Goal: Information Seeking & Learning: Learn about a topic

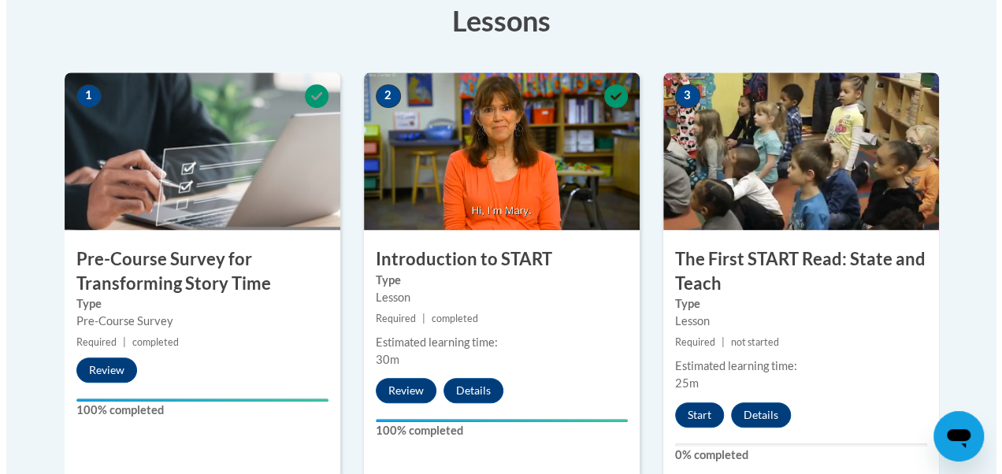
scroll to position [473, 0]
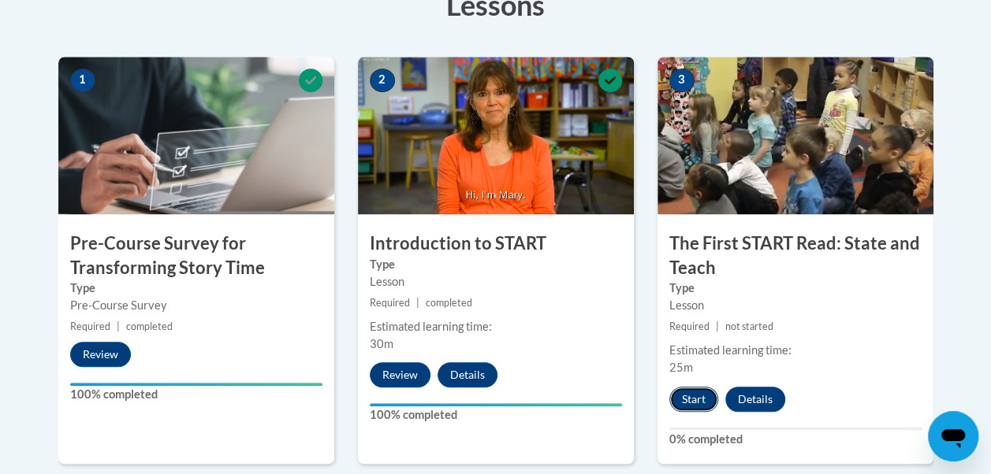
click at [690, 396] on button "Start" at bounding box center [693, 399] width 49 height 25
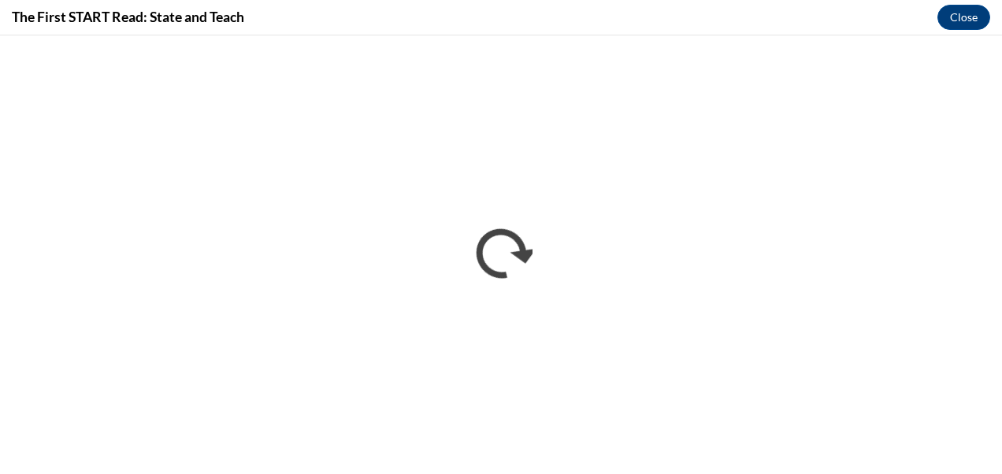
scroll to position [0, 0]
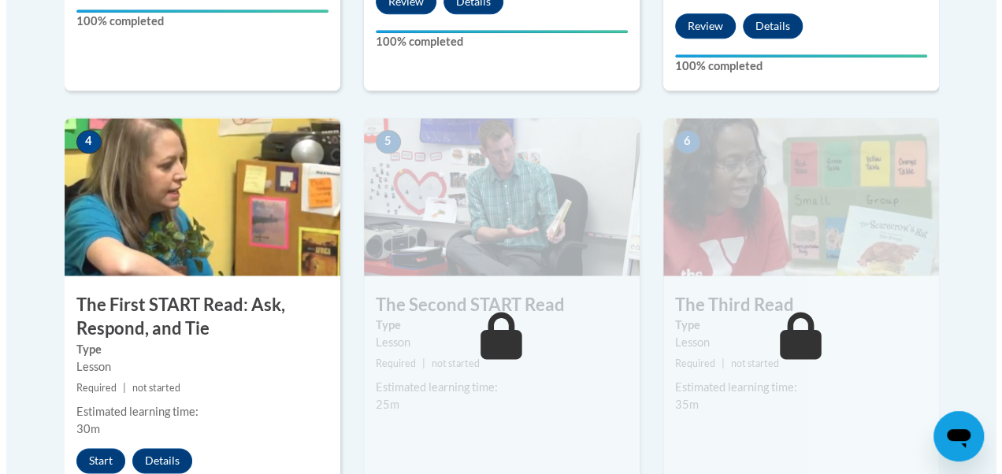
scroll to position [851, 0]
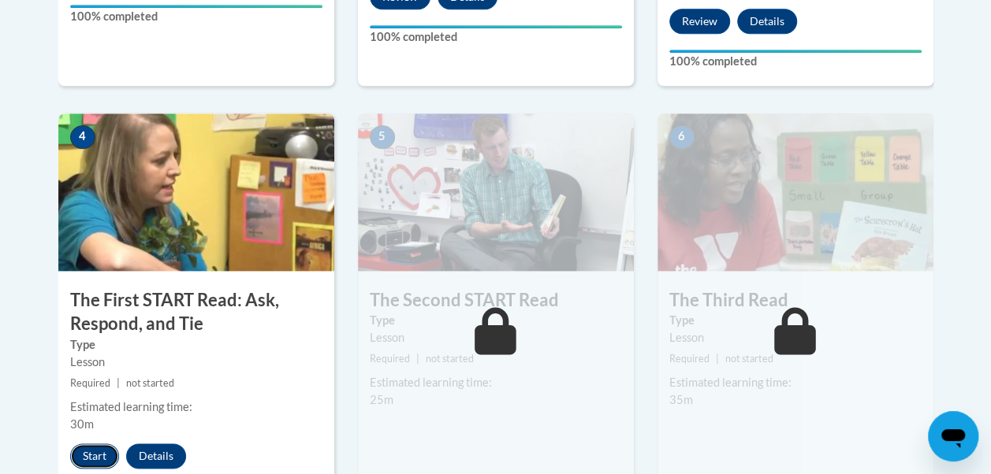
click at [93, 452] on button "Start" at bounding box center [94, 456] width 49 height 25
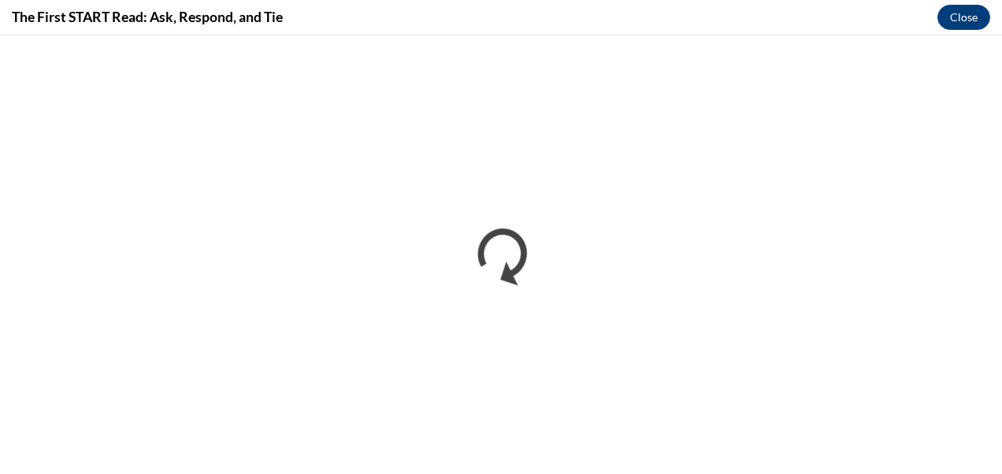
scroll to position [0, 0]
